Goal: Check status: Check status

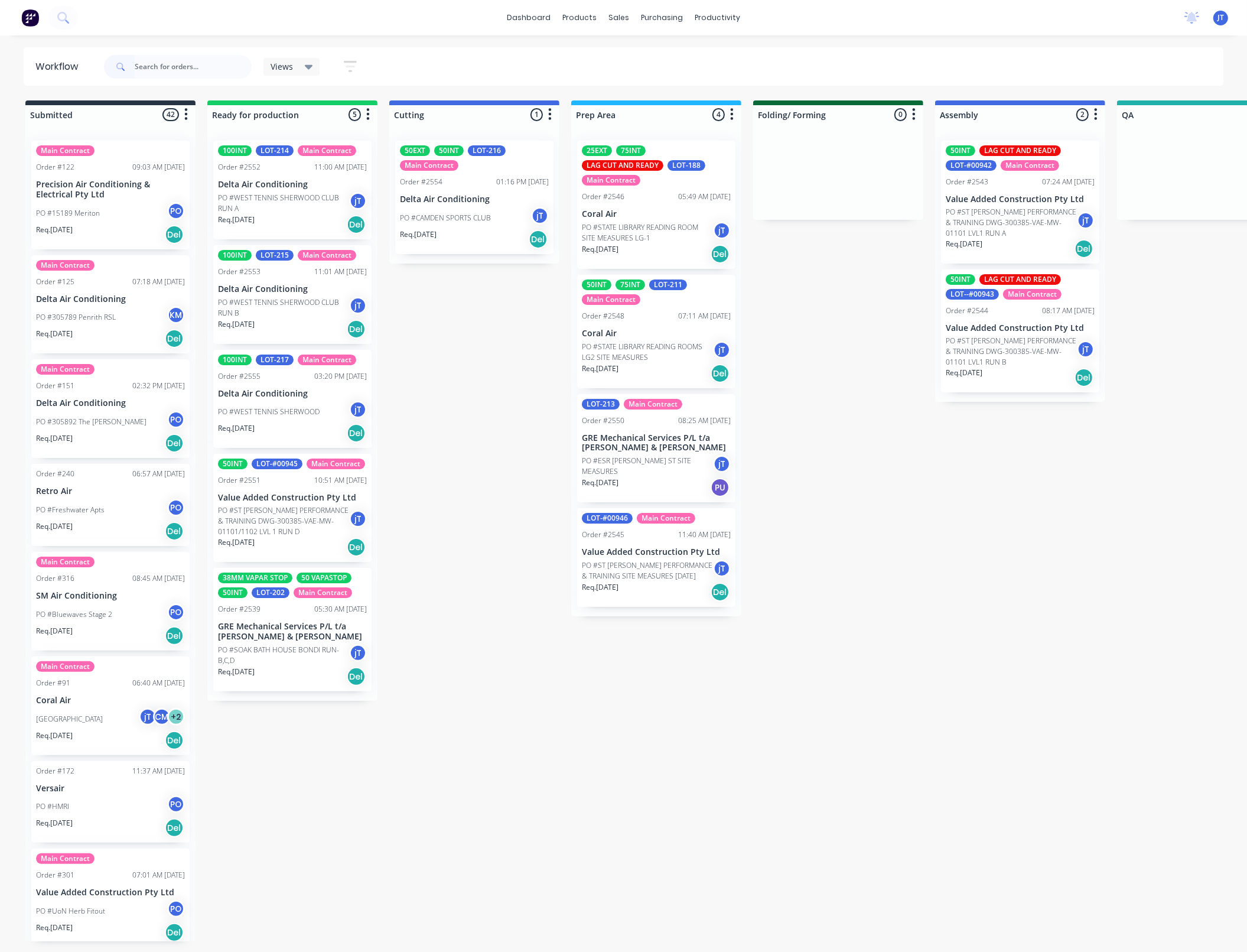
click at [631, 455] on div "PO #ESR [PERSON_NAME] ST SITE MEASURES jT" at bounding box center [656, 466] width 149 height 22
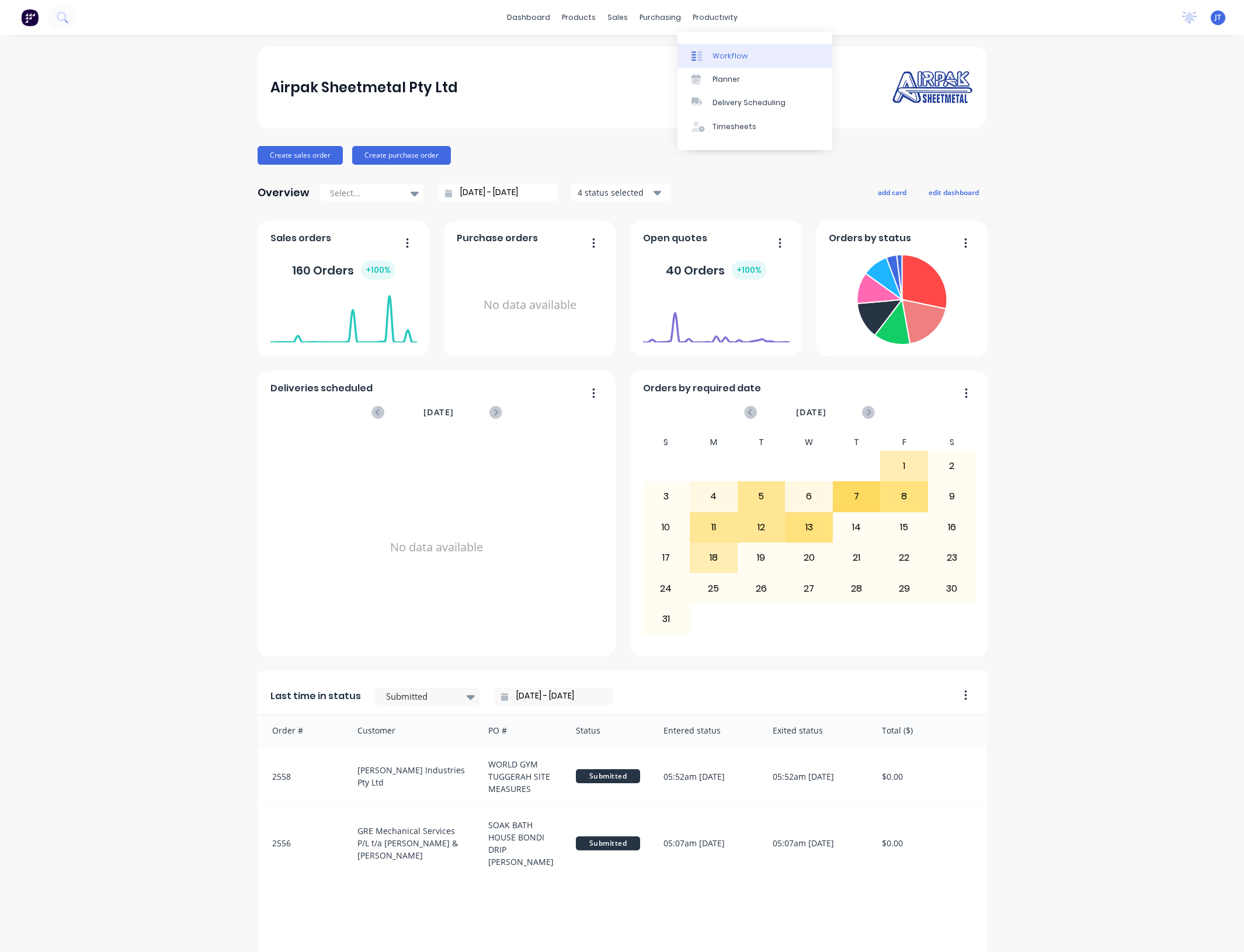
click at [727, 51] on div "Workflow" at bounding box center [730, 56] width 35 height 11
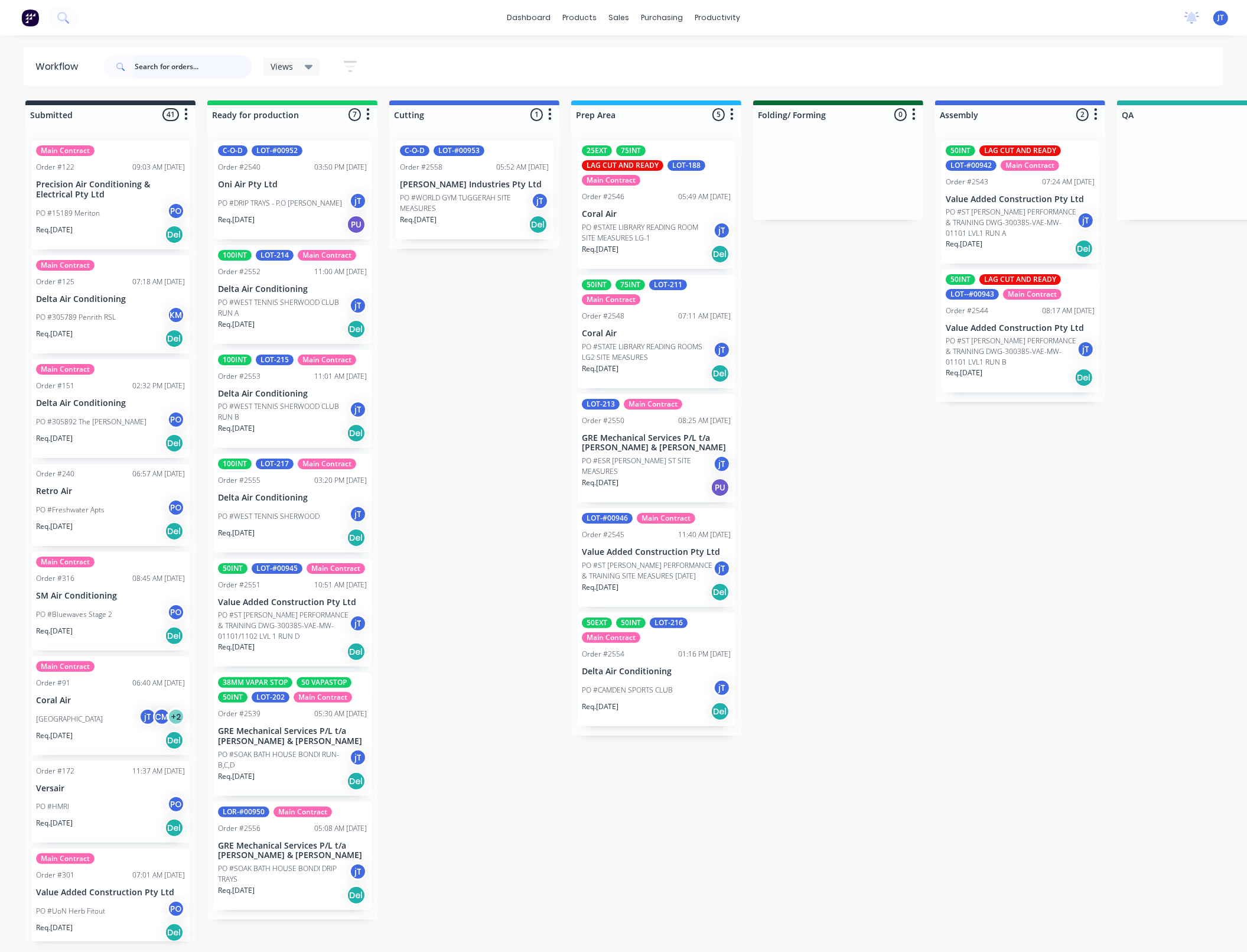
click at [149, 61] on input "text" at bounding box center [193, 66] width 117 height 24
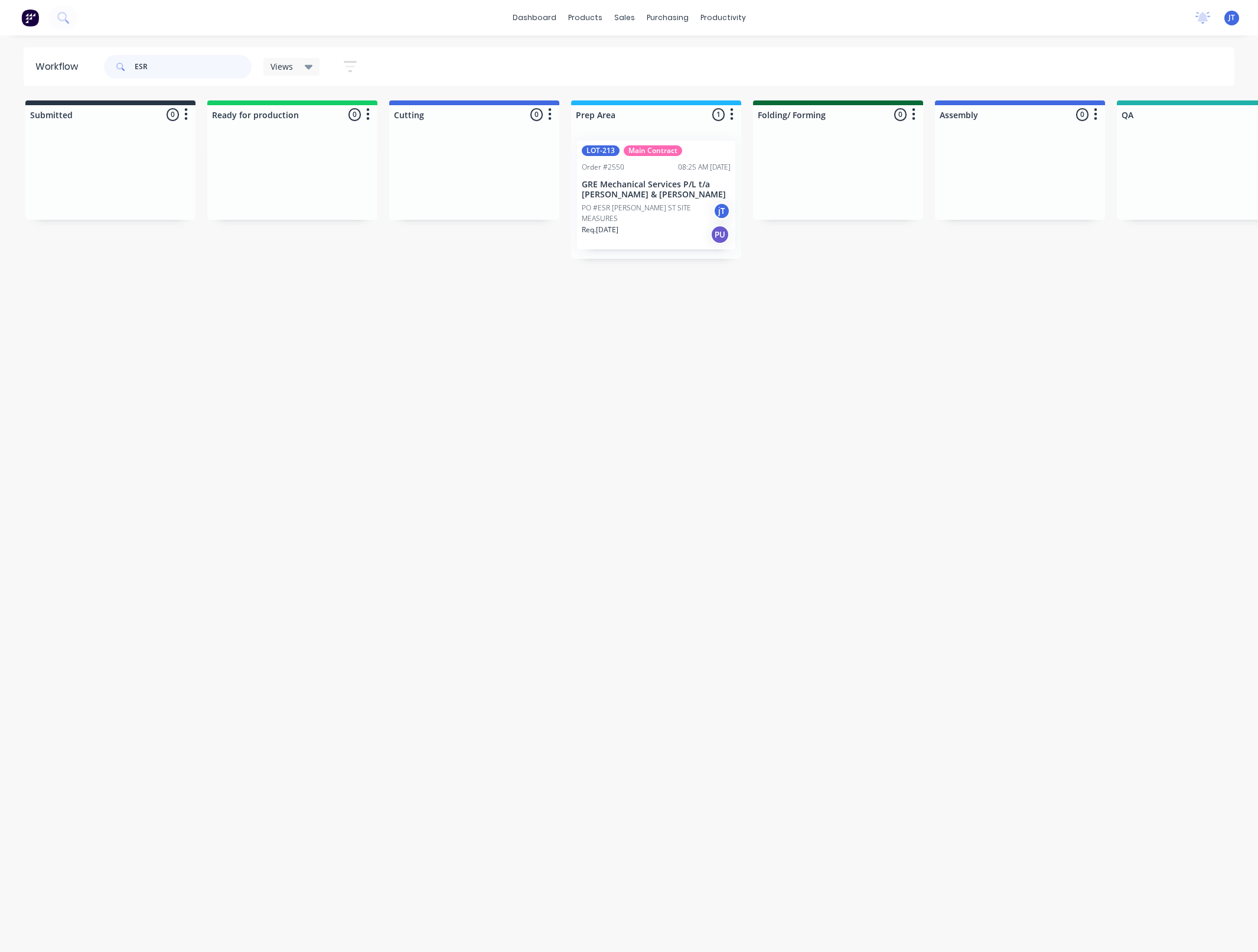
type input "ESR"
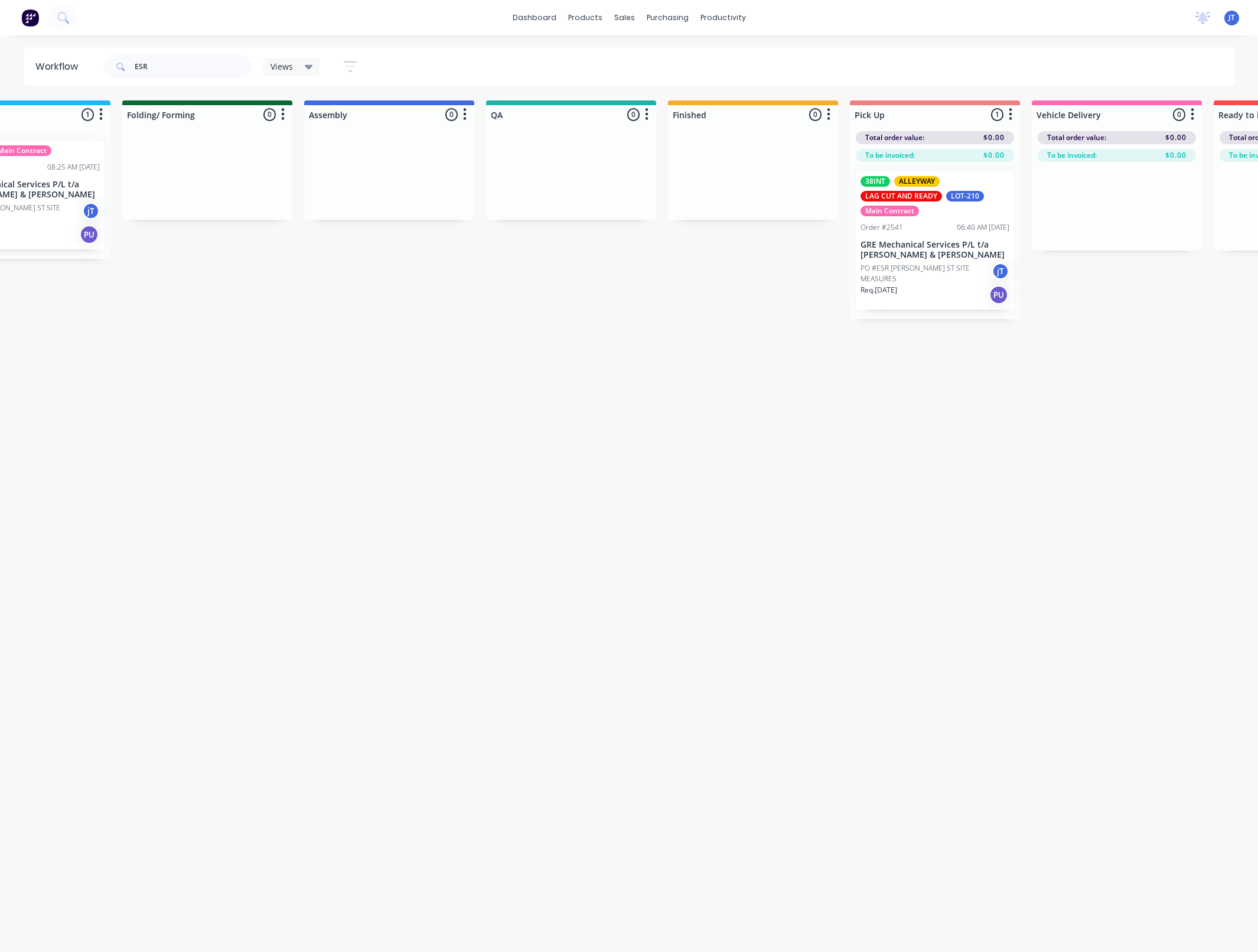
drag, startPoint x: 663, startPoint y: 357, endPoint x: 684, endPoint y: 337, distance: 29.0
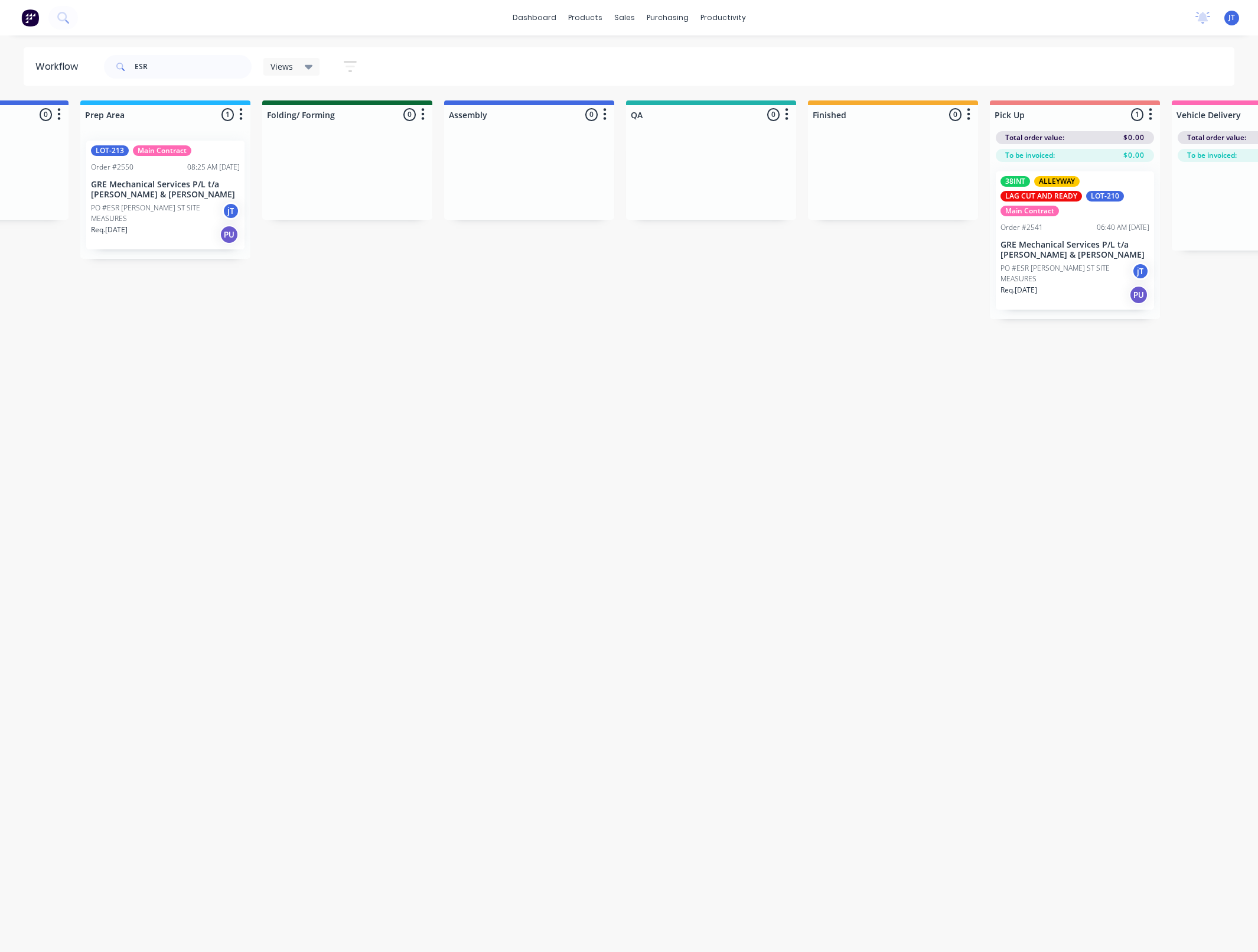
drag, startPoint x: 683, startPoint y: 577, endPoint x: 619, endPoint y: 585, distance: 64.5
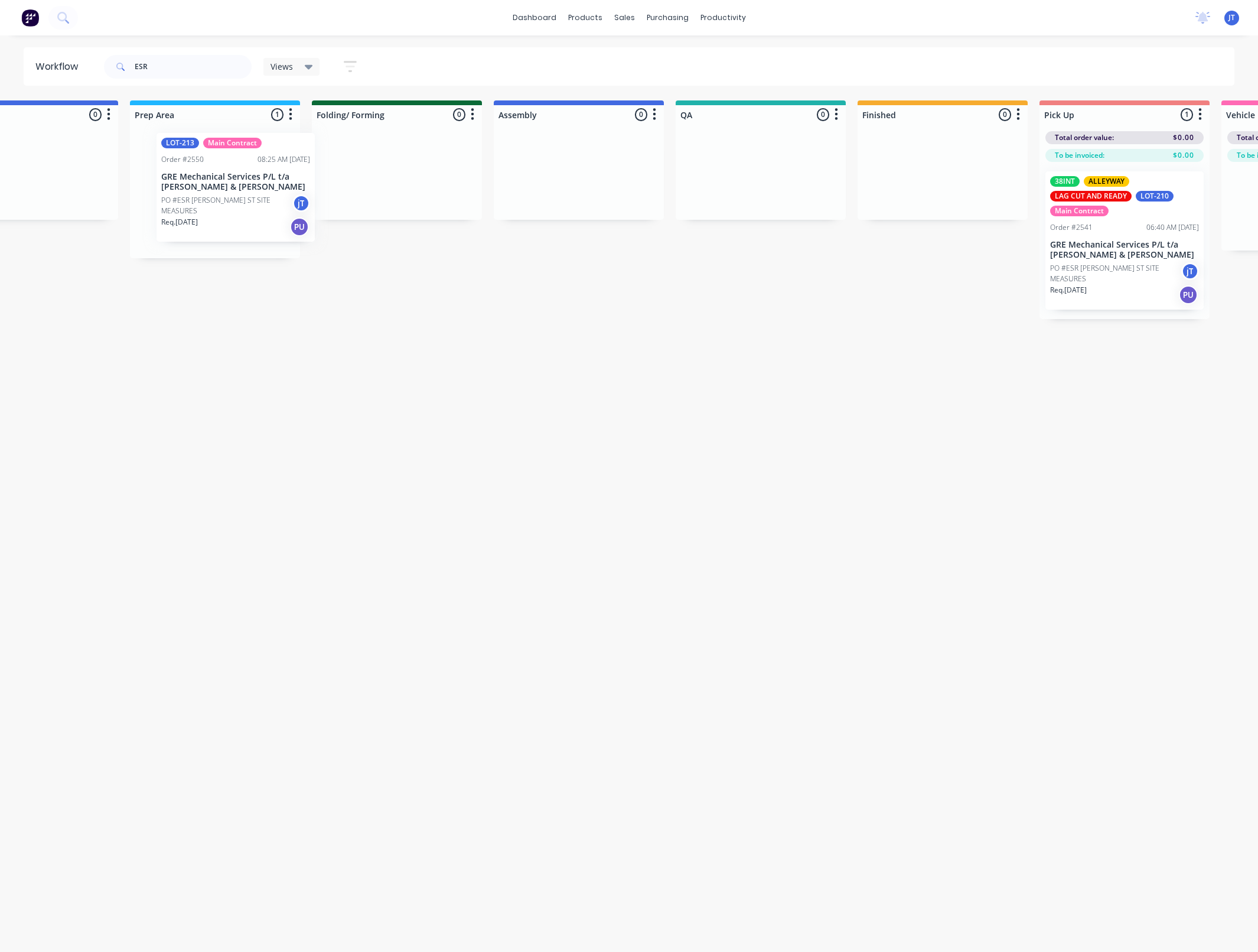
scroll to position [0, 441]
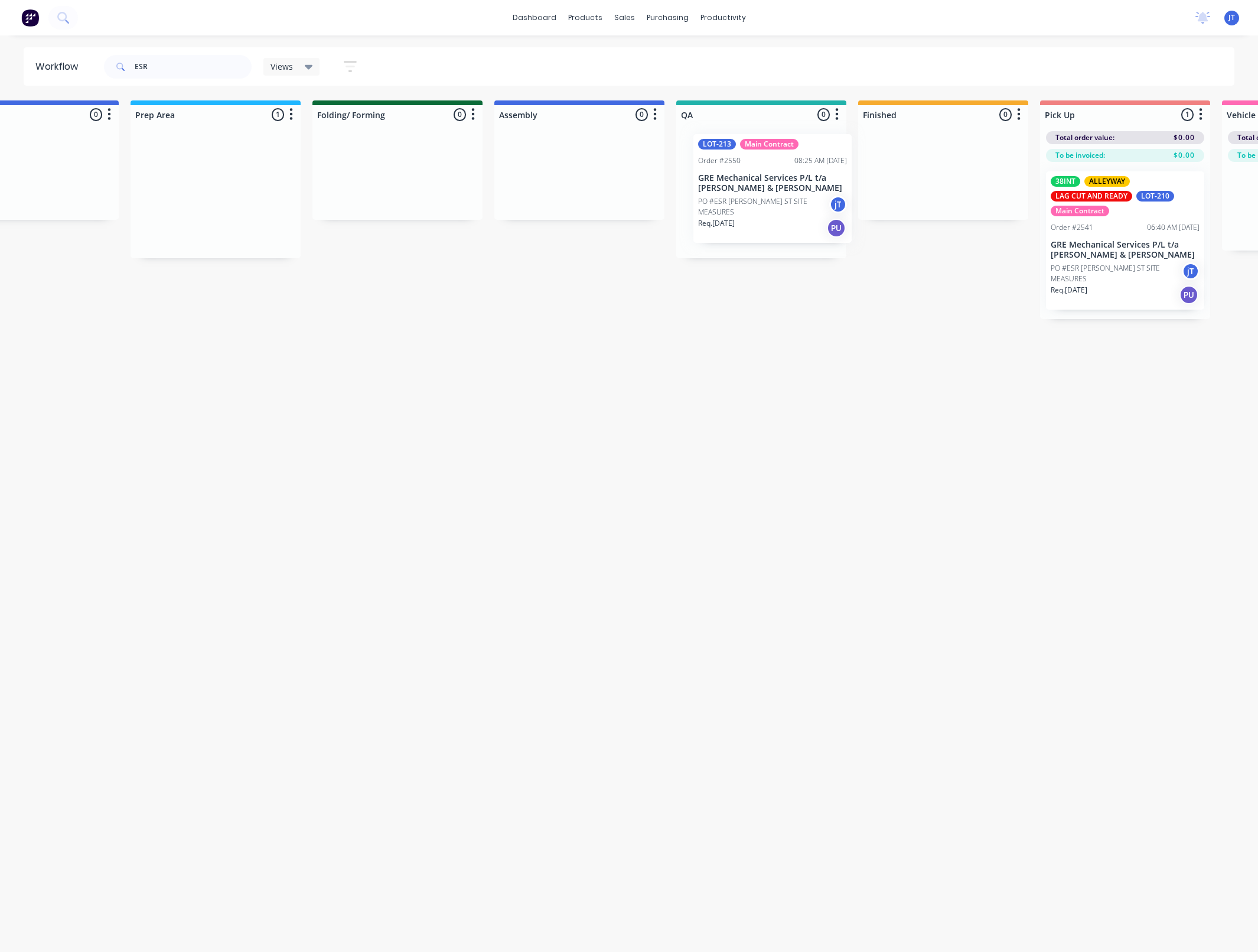
drag, startPoint x: 169, startPoint y: 207, endPoint x: 736, endPoint y: 200, distance: 567.0
click at [736, 200] on div "Submitted 0 Summaries Total order value Invoiced to date To be invoiced Ready f…" at bounding box center [706, 209] width 2312 height 218
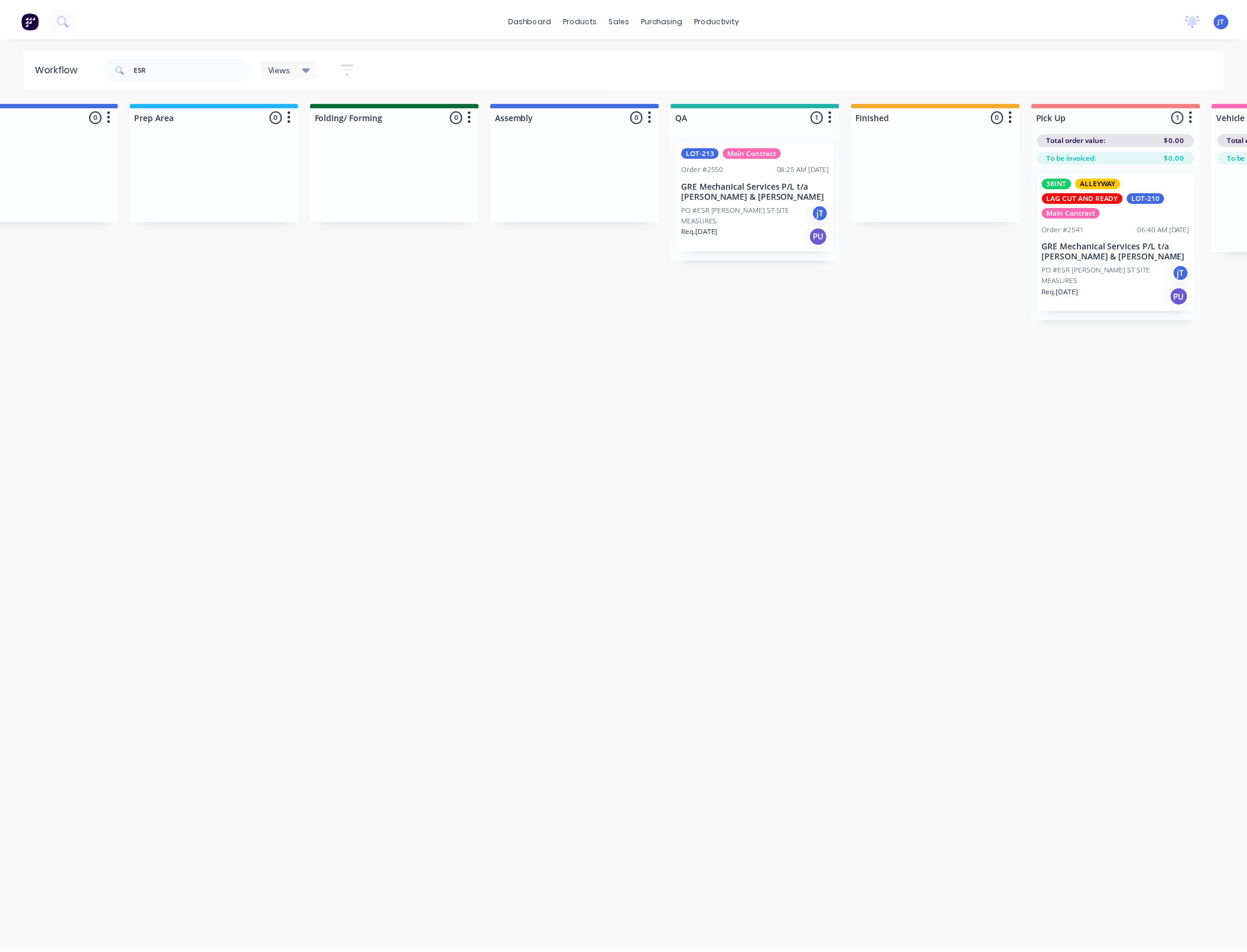
scroll to position [0, 0]
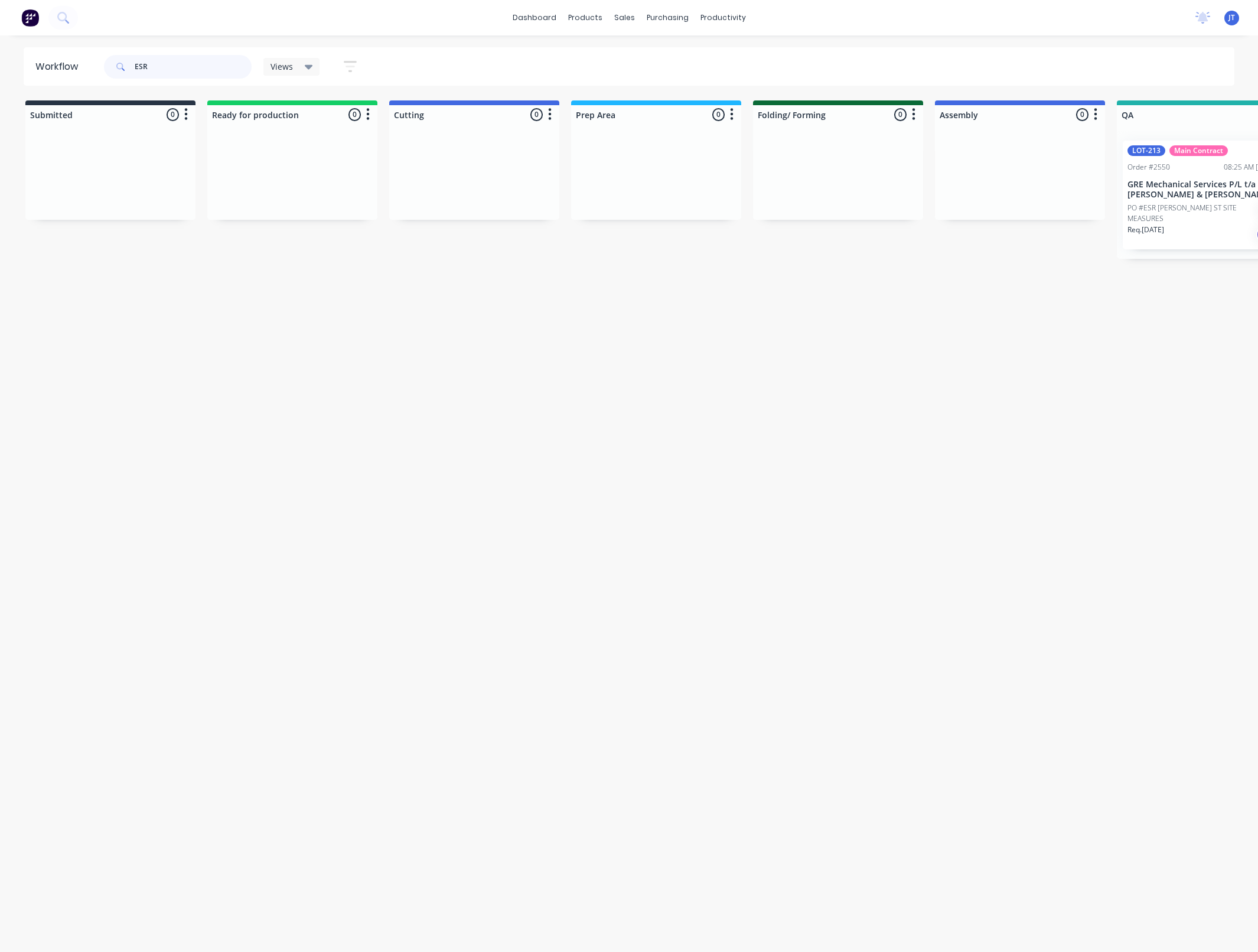
drag, startPoint x: 174, startPoint y: 71, endPoint x: 80, endPoint y: 67, distance: 94.1
click at [80, 67] on header "Workflow ESR Views Save new view None (Default) edit Assembly edit Dispatch edi…" at bounding box center [629, 66] width 1211 height 38
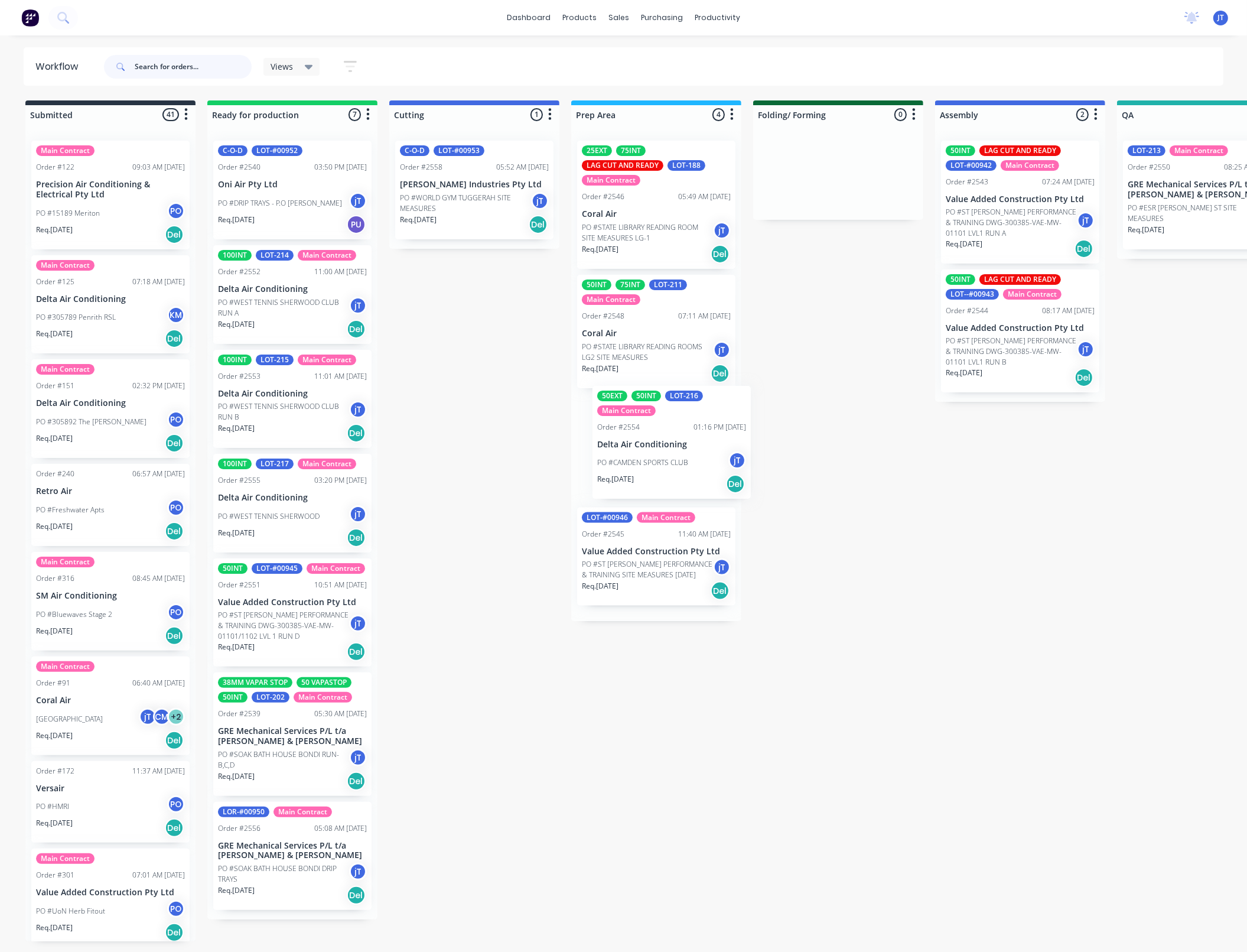
drag, startPoint x: 647, startPoint y: 577, endPoint x: 649, endPoint y: 453, distance: 124.0
click at [649, 454] on div "25EXT 75INT LAG CUT AND READY LOT-188 Main Contract Order #2546 05:49 AM 09/08/…" at bounding box center [657, 376] width 170 height 490
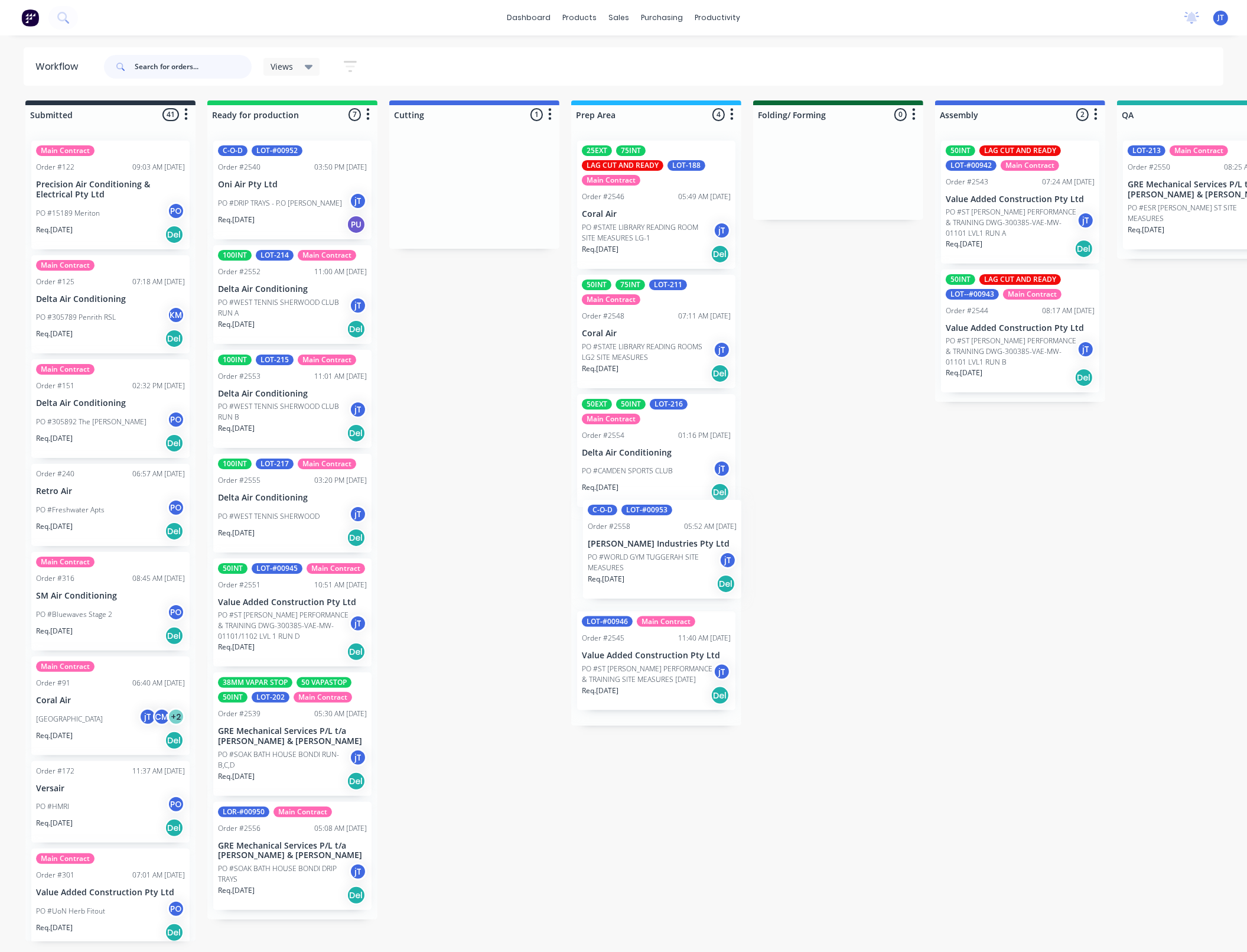
drag, startPoint x: 455, startPoint y: 149, endPoint x: 643, endPoint y: 512, distance: 408.8
click at [643, 512] on div "Submitted 41 Summaries Total order value Invoiced to date To be invoiced Main C…" at bounding box center [1148, 535] width 2313 height 871
drag, startPoint x: 1080, startPoint y: 473, endPoint x: 1112, endPoint y: 473, distance: 32.0
click at [1111, 473] on div "Submitted 41 Summaries Total order value Invoiced to date To be invoiced Main C…" at bounding box center [1148, 535] width 2313 height 871
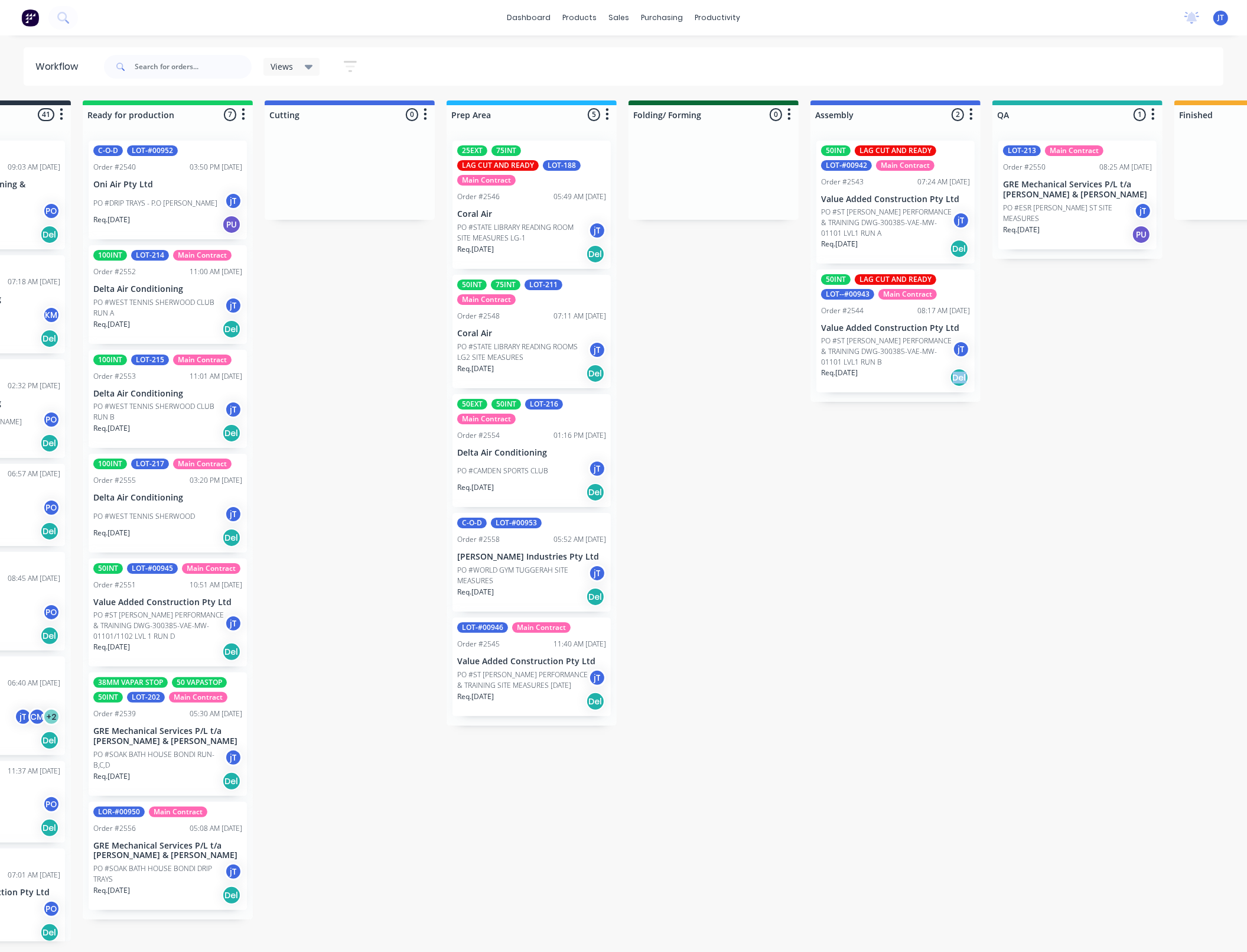
drag, startPoint x: 1127, startPoint y: 471, endPoint x: 1152, endPoint y: 462, distance: 26.6
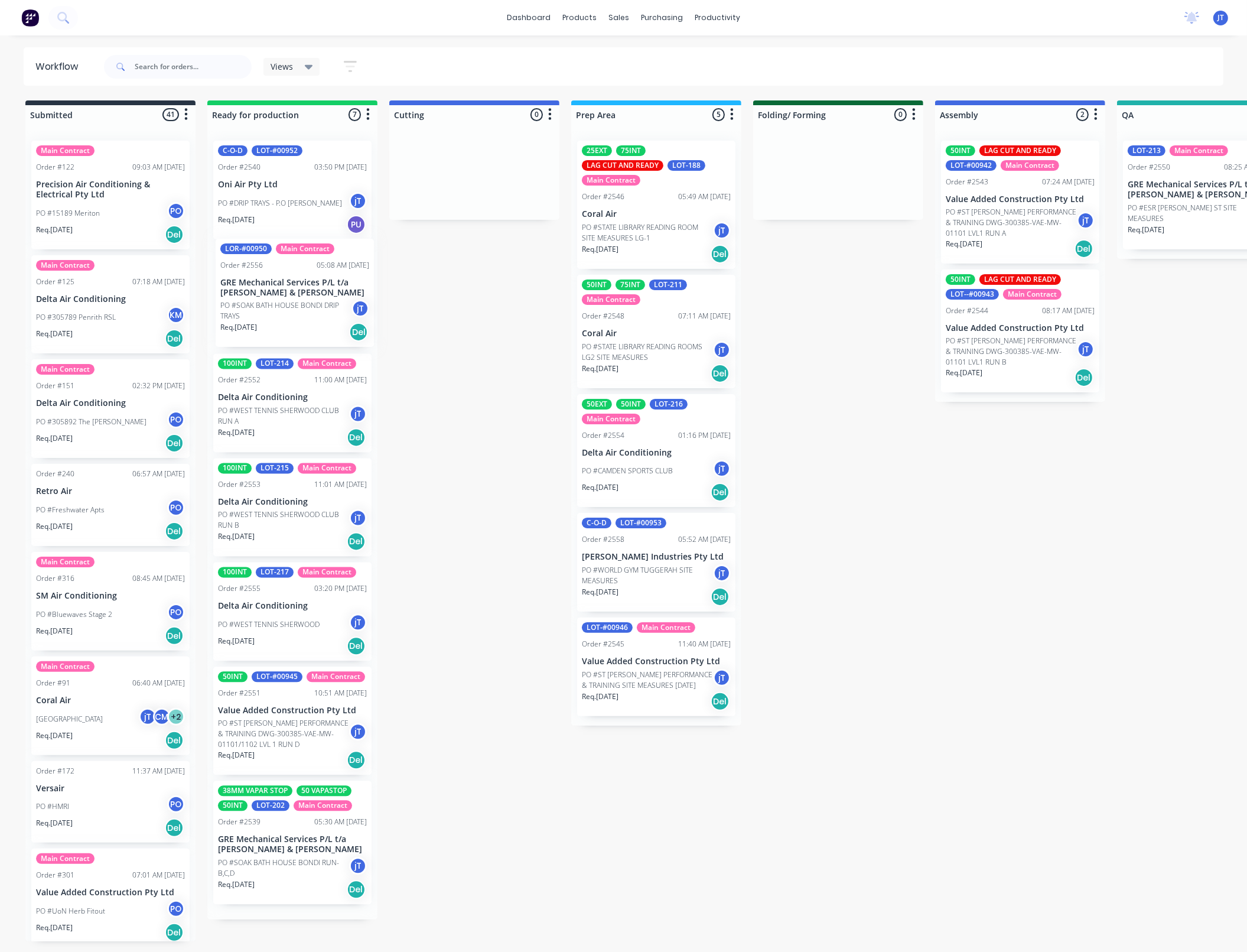
drag, startPoint x: 163, startPoint y: 858, endPoint x: 293, endPoint y: 324, distance: 549.6
click at [293, 324] on div "C-O-D LOT-#00952 Order #2540 03:50 PM 11/08/25 Oni Air Pty Ltd PO #DRIP TRAYS -…" at bounding box center [293, 525] width 170 height 788
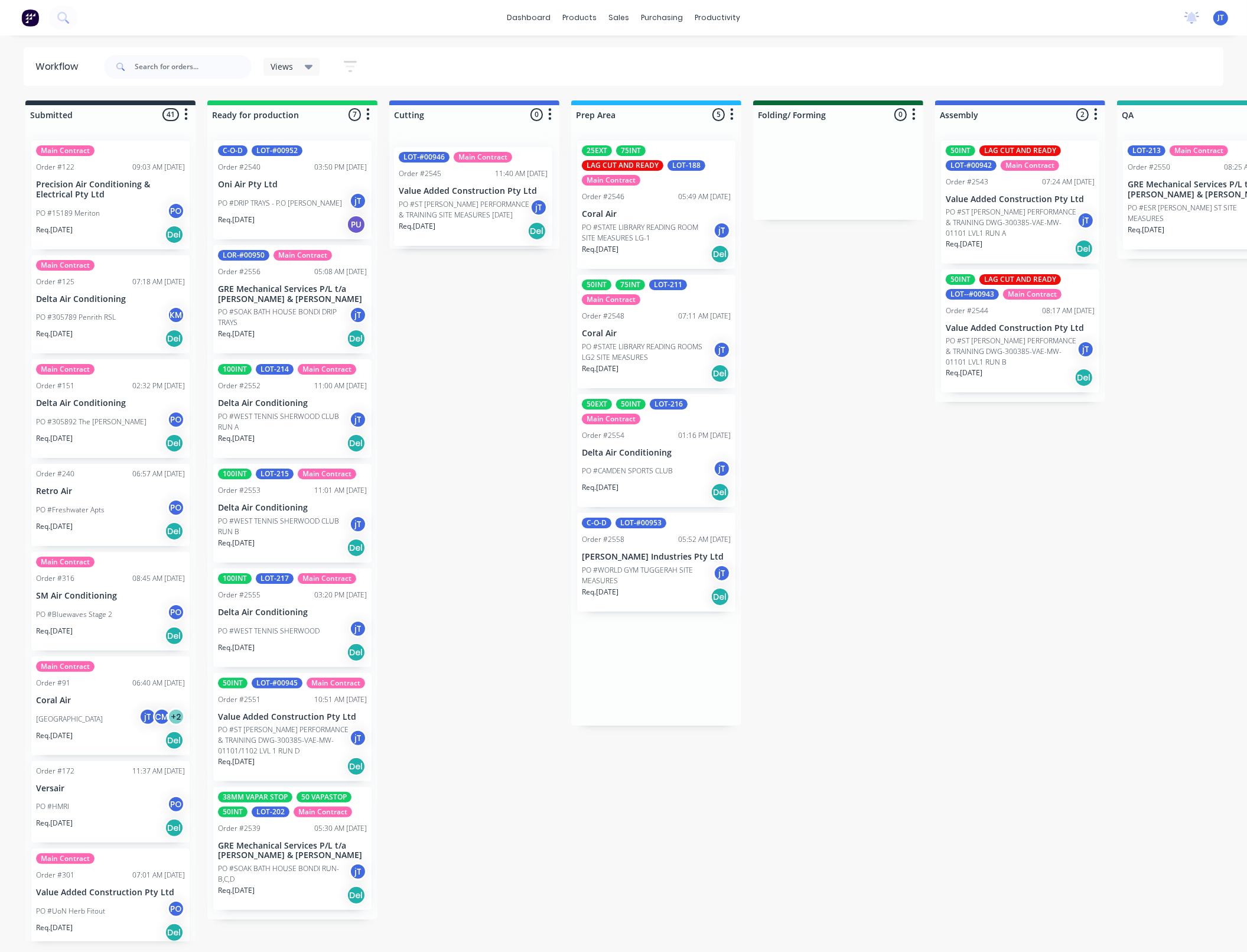
drag, startPoint x: 607, startPoint y: 674, endPoint x: 424, endPoint y: 215, distance: 494.1
click at [424, 215] on div "Submitted 41 Summaries Total order value Invoiced to date To be invoiced Main C…" at bounding box center [1148, 535] width 2313 height 871
click at [175, 69] on input "text" at bounding box center [193, 66] width 117 height 24
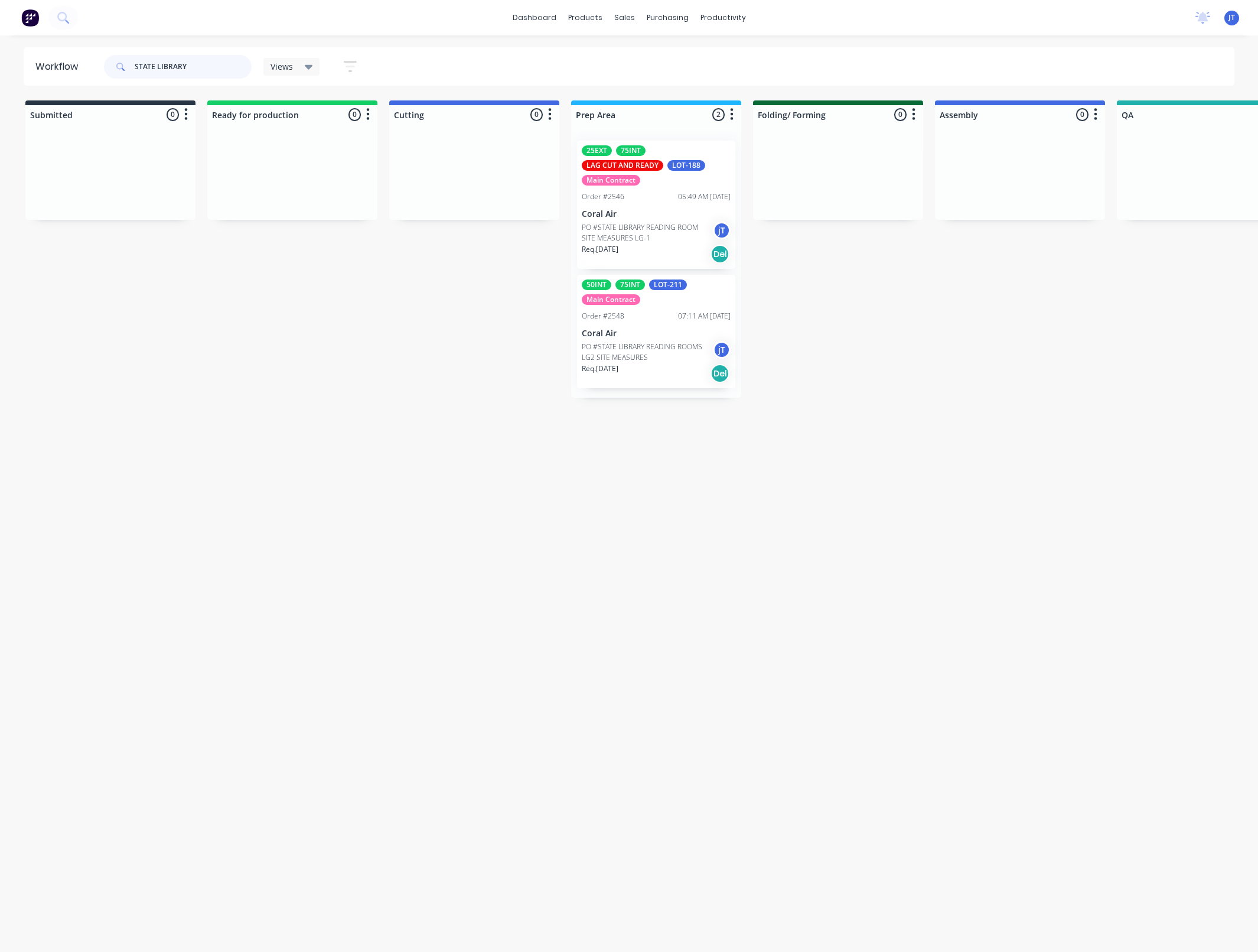
type input "STATE LIBRARY"
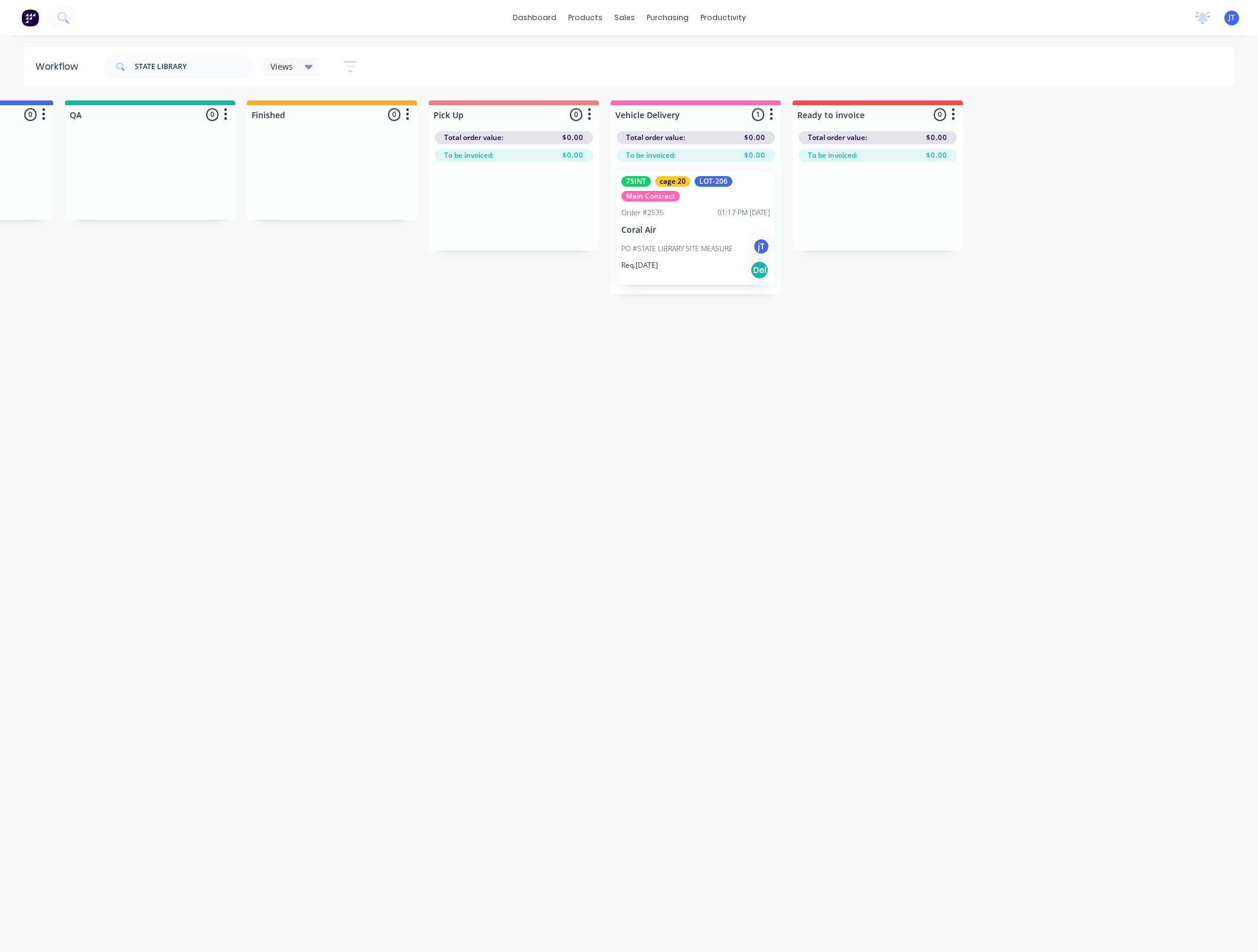
drag, startPoint x: 811, startPoint y: 379, endPoint x: 870, endPoint y: 366, distance: 60.4
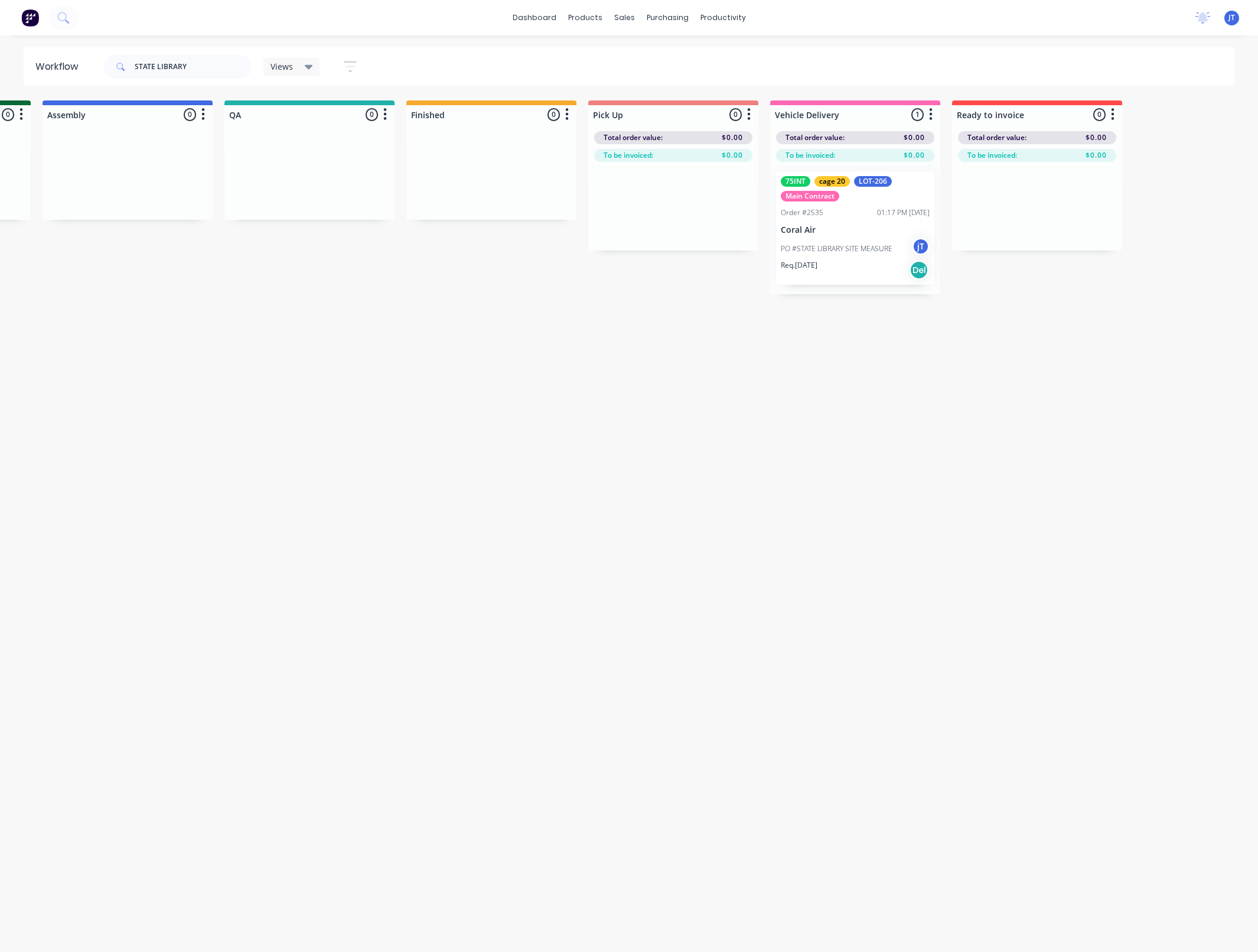
drag, startPoint x: 544, startPoint y: 521, endPoint x: 463, endPoint y: 530, distance: 81.5
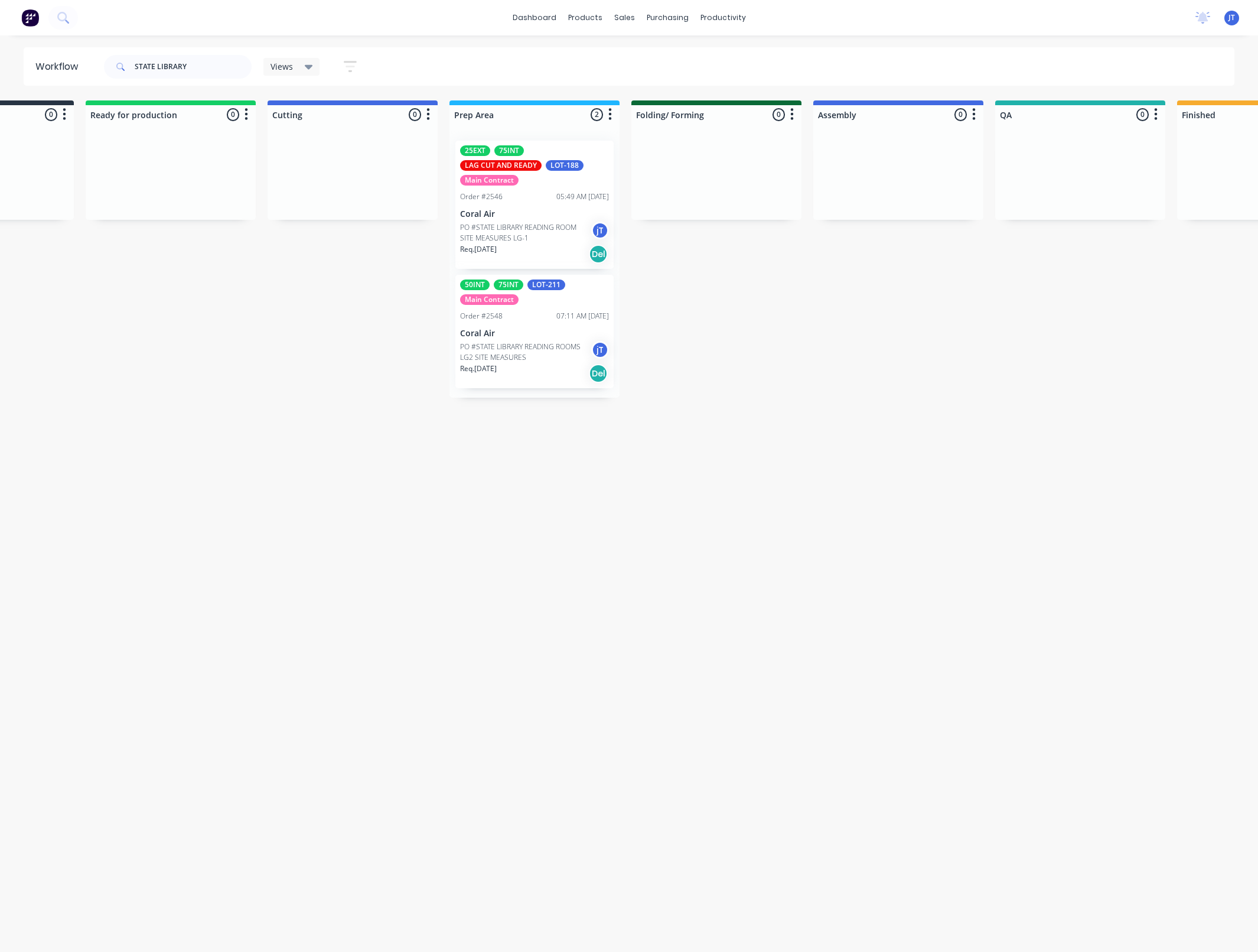
drag, startPoint x: 453, startPoint y: 535, endPoint x: 360, endPoint y: 544, distance: 93.4
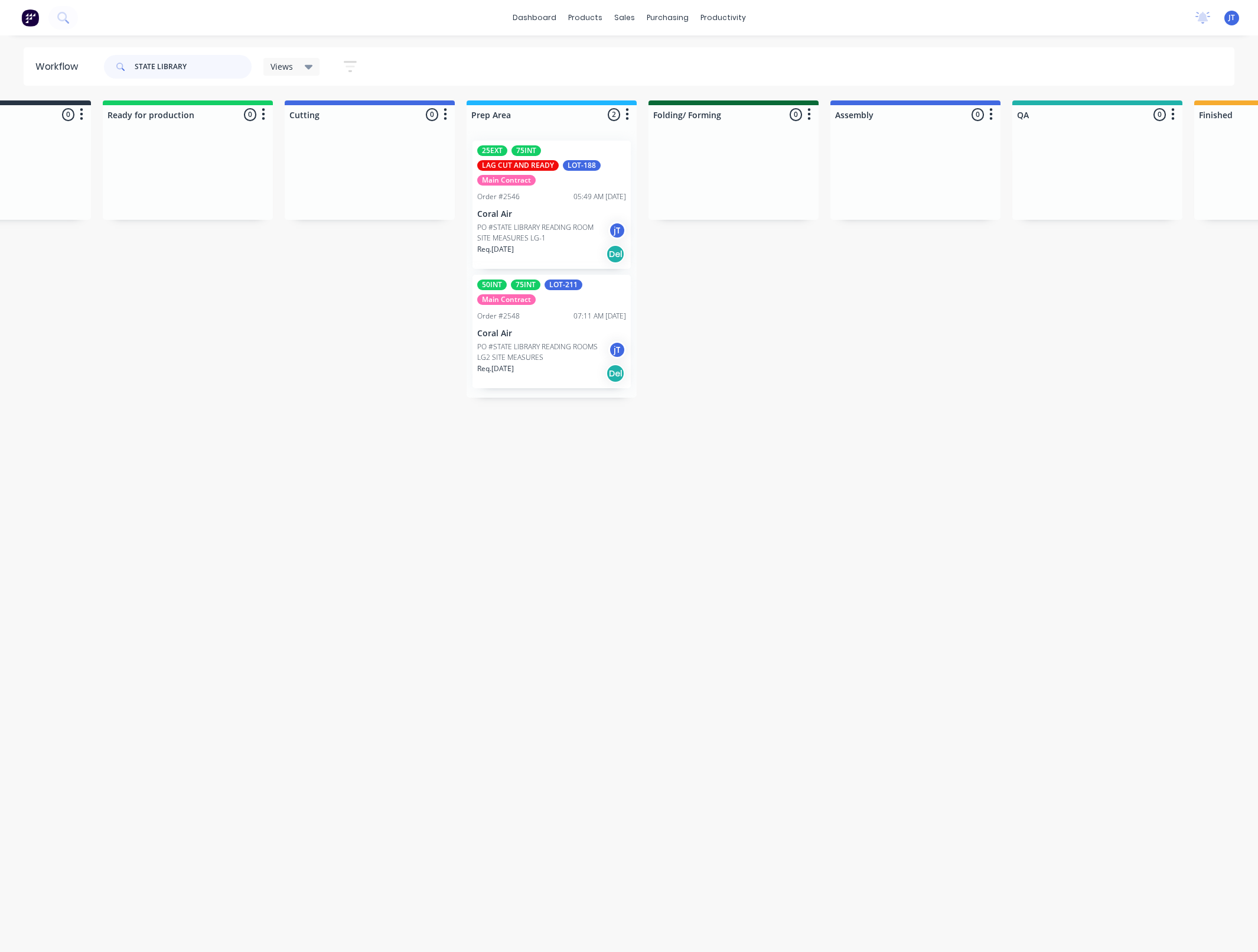
drag, startPoint x: 167, startPoint y: 74, endPoint x: 133, endPoint y: 83, distance: 35.2
click at [134, 80] on div "STATE LIBRARY" at bounding box center [177, 66] width 148 height 35
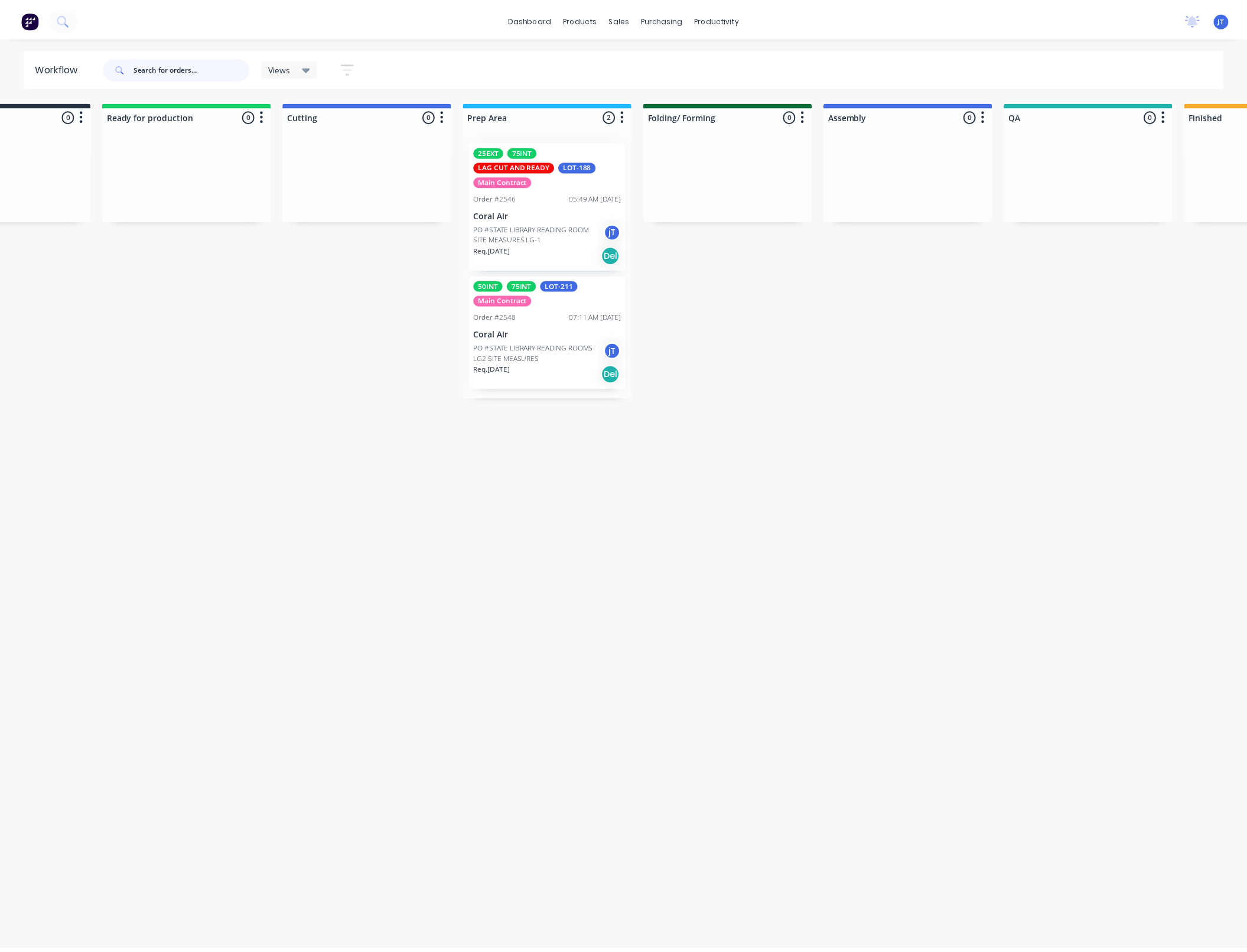
scroll to position [0, 0]
